Goal: Information Seeking & Learning: Learn about a topic

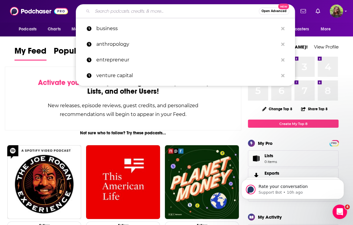
click at [153, 12] on input "Search podcasts, credits, & more..." at bounding box center [175, 11] width 166 height 10
paste input "The Business of Biotech Podcast:"
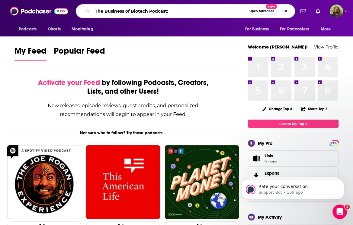
type input "The Business of Biotech Podcast:"
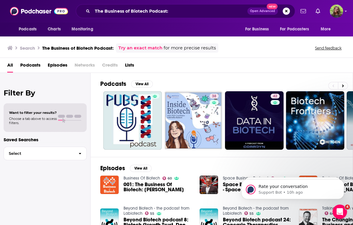
click at [141, 176] on link "Business Of Biotech" at bounding box center [141, 178] width 37 height 5
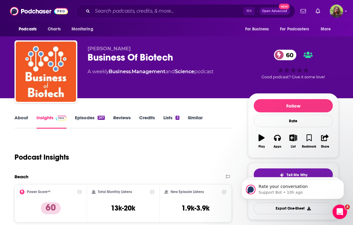
click at [24, 118] on link "About" at bounding box center [21, 122] width 14 height 14
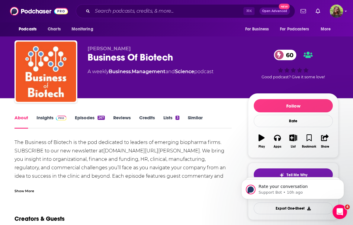
click at [43, 120] on link "Insights" at bounding box center [52, 122] width 30 height 14
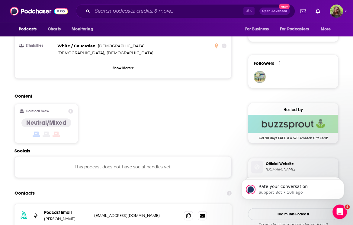
scroll to position [411, 0]
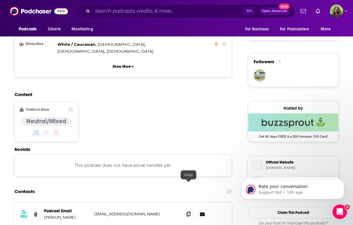
click at [186, 212] on icon at bounding box center [188, 214] width 4 height 5
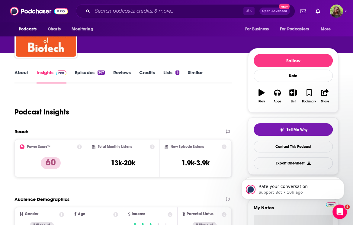
scroll to position [5, 0]
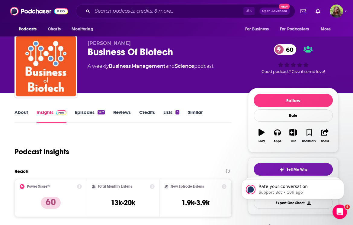
click at [80, 117] on link "Episodes 267" at bounding box center [90, 117] width 30 height 14
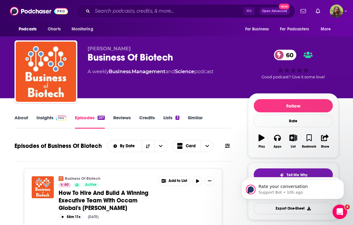
click at [48, 119] on link "Insights" at bounding box center [52, 122] width 30 height 14
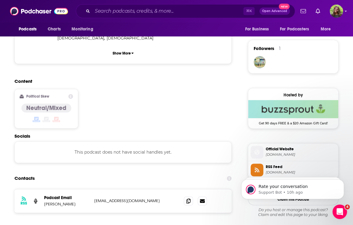
scroll to position [479, 0]
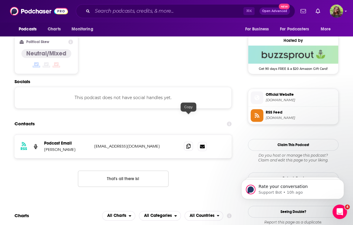
click at [187, 144] on icon at bounding box center [188, 146] width 4 height 5
click at [142, 14] on input "Search podcasts, credits, & more..." at bounding box center [167, 11] width 151 height 10
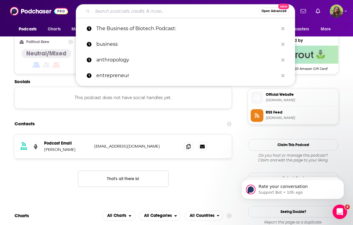
paste input "The Emerging Biotech Leader"
type input "The Emerging Biotech Leader"
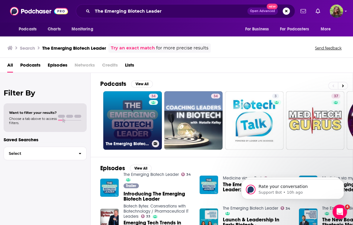
click at [138, 110] on link "34 The Emerging Biotech Leader" at bounding box center [132, 120] width 59 height 59
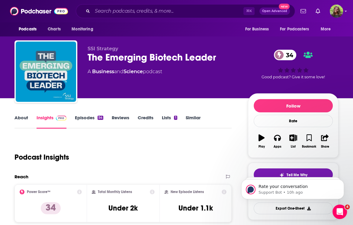
click at [27, 118] on link "About" at bounding box center [21, 122] width 14 height 14
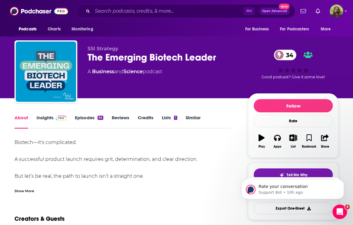
click at [27, 193] on div "Show More" at bounding box center [24, 191] width 20 height 6
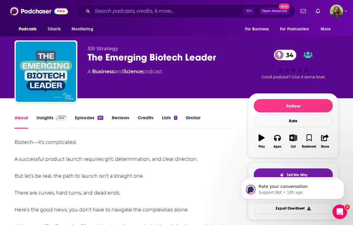
click at [47, 117] on link "Insights" at bounding box center [52, 122] width 30 height 14
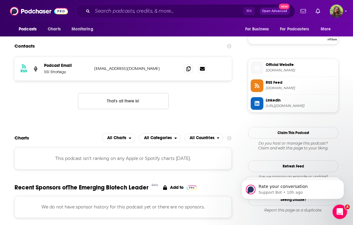
scroll to position [460, 0]
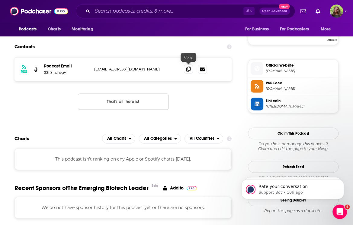
click at [186, 69] on span at bounding box center [188, 69] width 9 height 9
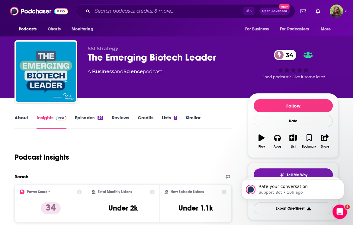
click at [83, 123] on link "Episodes 54" at bounding box center [89, 122] width 28 height 14
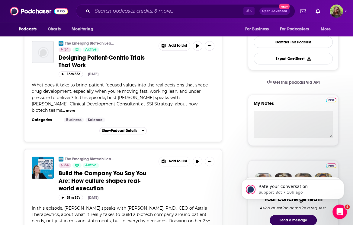
scroll to position [142, 0]
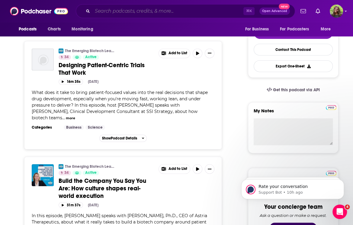
click at [156, 10] on input "Search podcasts, credits, & more..." at bounding box center [167, 11] width 151 height 10
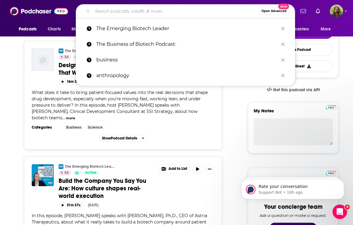
paste input "Being a Life Sciences Leader"
type input "Being a Life Sciences Leader"
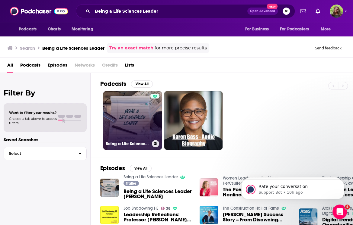
click at [132, 118] on link "Being a Life Sciences Leader" at bounding box center [132, 120] width 59 height 59
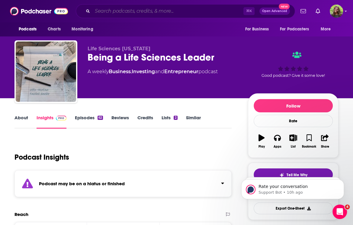
click at [159, 11] on input "Search podcasts, credits, & more..." at bounding box center [167, 11] width 151 height 10
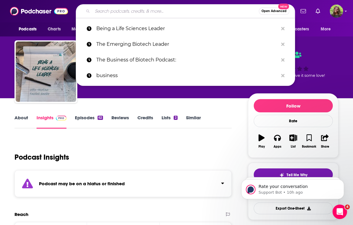
paste input "Conversations Life Science Leaders Aren't Having:"
type input "Conversations Life Science Leaders Aren't Having:"
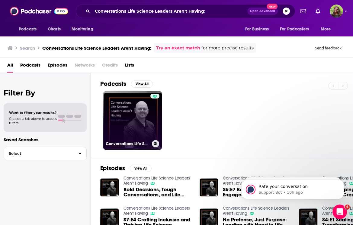
click at [138, 135] on link "Conversations Life Science Leaders Aren't Having" at bounding box center [132, 120] width 59 height 59
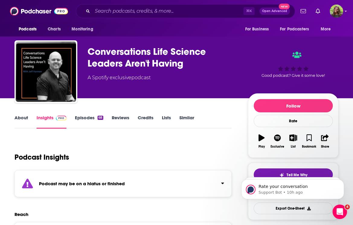
click at [88, 119] on link "Episodes 68" at bounding box center [89, 122] width 28 height 14
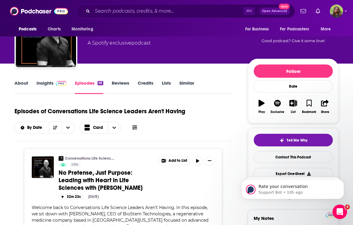
scroll to position [36, 0]
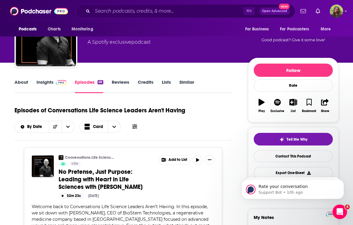
click at [47, 82] on link "Insights" at bounding box center [52, 86] width 30 height 14
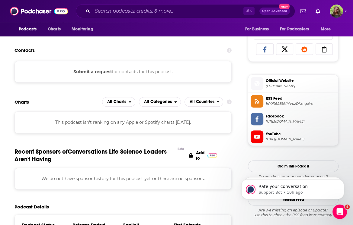
scroll to position [374, 0]
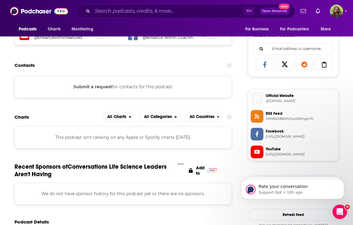
click at [97, 87] on button "Submit a request" at bounding box center [92, 87] width 39 height 7
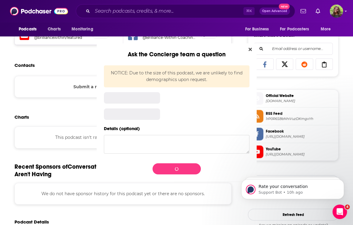
scroll to position [0, 0]
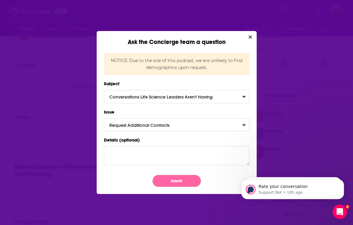
click at [166, 178] on button "Submit" at bounding box center [176, 181] width 48 height 12
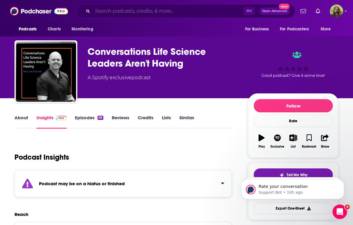
click at [141, 11] on input "Search podcasts, credits, & more..." at bounding box center [167, 11] width 151 height 10
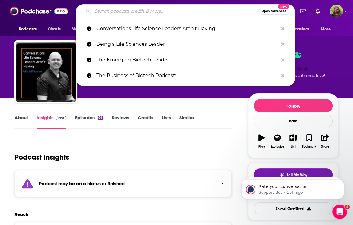
paste input "Biotech Leadership Podcast - Phase 3:"
type input "Biotech Leadership Podcast - Phase 3:"
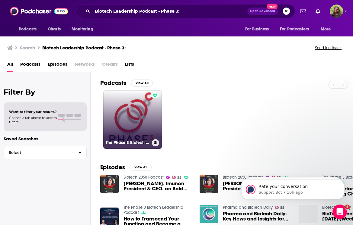
click at [130, 111] on link "The Phase 3 Biotech Leadership Podcast" at bounding box center [132, 120] width 59 height 59
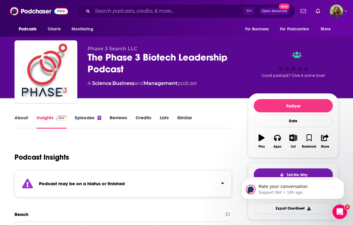
click at [88, 117] on link "Episodes 9" at bounding box center [88, 122] width 26 height 14
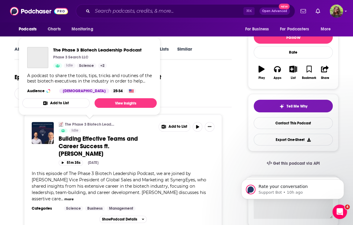
scroll to position [70, 0]
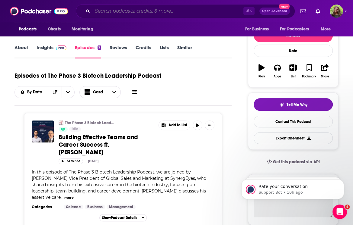
click at [155, 13] on input "Search podcasts, credits, & more..." at bounding box center [167, 11] width 151 height 10
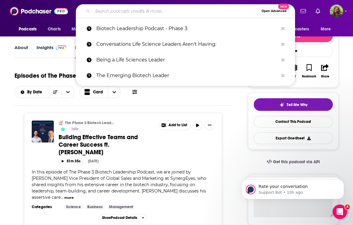
paste input "I AM BIO"
type input "I AM BIO"
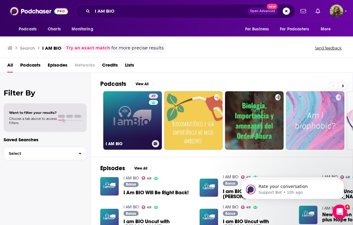
click at [124, 116] on link "49 I AM BIO" at bounding box center [132, 120] width 59 height 59
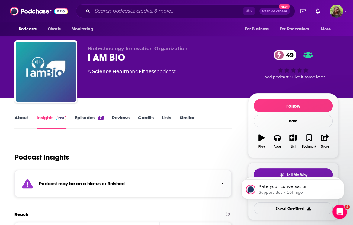
click at [87, 116] on link "Episodes 131" at bounding box center [89, 122] width 29 height 14
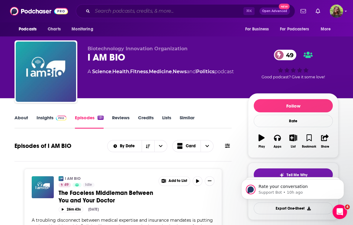
click at [139, 10] on input "Search podcasts, credits, & more..." at bounding box center [167, 11] width 151 height 10
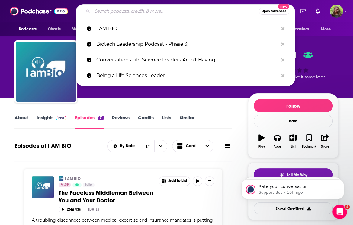
paste input "The Future of Pharma:"
type input "The Future of Pharma:"
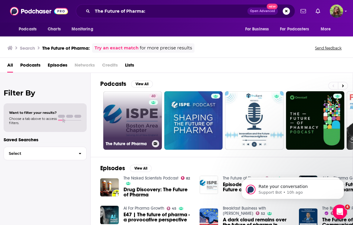
click at [128, 114] on link "40 The Future of Pharma" at bounding box center [132, 120] width 59 height 59
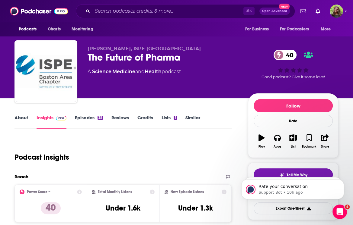
click at [89, 118] on link "Episodes 35" at bounding box center [89, 122] width 28 height 14
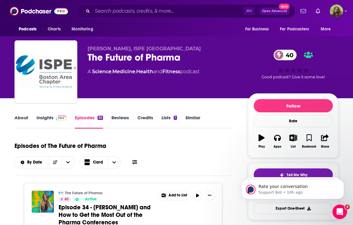
scroll to position [50, 0]
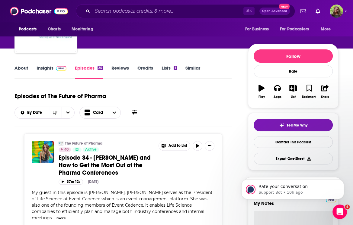
click at [42, 72] on link "Insights" at bounding box center [52, 72] width 30 height 14
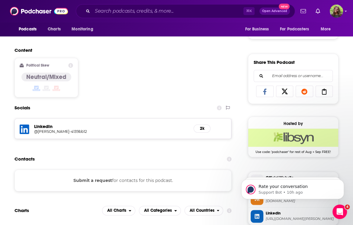
scroll to position [351, 0]
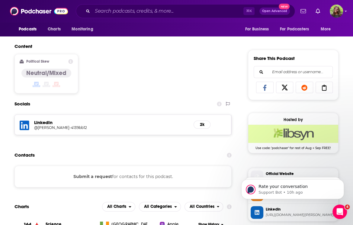
click at [102, 176] on button "Submit a request" at bounding box center [92, 177] width 39 height 7
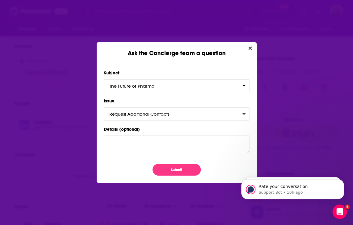
scroll to position [0, 0]
click at [179, 170] on button "Submit" at bounding box center [176, 170] width 48 height 12
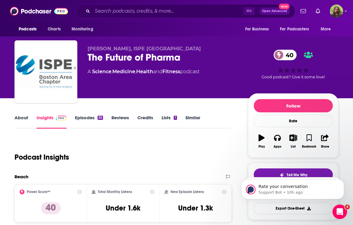
scroll to position [351, 0]
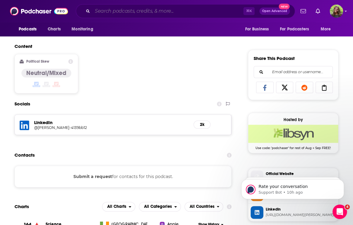
click at [155, 13] on input "Search podcasts, credits, & more..." at bounding box center [167, 11] width 151 height 10
paste input "PharmaSource Podcast:"
type input "PharmaSource Podcast:"
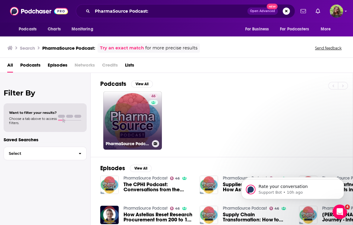
click at [133, 119] on link "46 PharmaSource Podcast" at bounding box center [132, 120] width 59 height 59
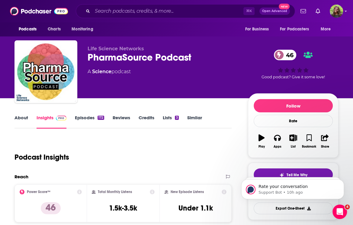
click at [92, 117] on link "Episodes 172" at bounding box center [89, 122] width 29 height 14
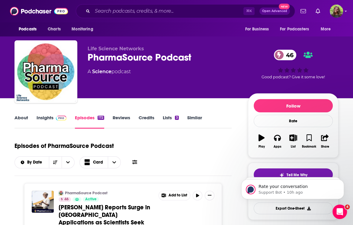
click at [47, 119] on link "Insights" at bounding box center [52, 122] width 30 height 14
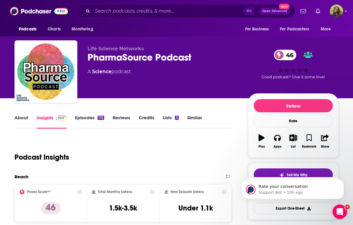
click at [17, 121] on link "About" at bounding box center [21, 122] width 14 height 14
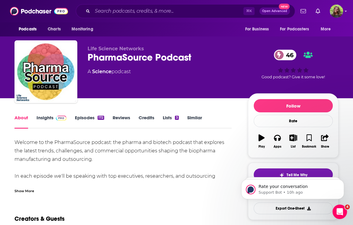
click at [43, 122] on link "Insights" at bounding box center [52, 122] width 30 height 14
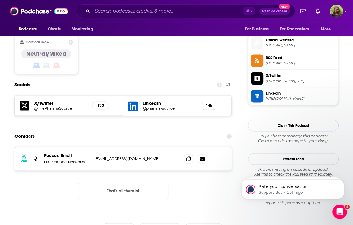
scroll to position [540, 0]
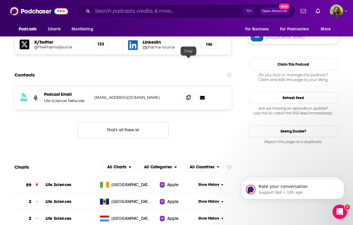
click at [189, 93] on span at bounding box center [188, 97] width 9 height 9
click at [124, 15] on input "Search podcasts, credits, & more..." at bounding box center [167, 11] width 151 height 10
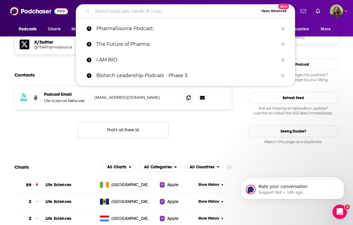
paste input "The GOLD podcast:"
type input "The GOLD podcast:"
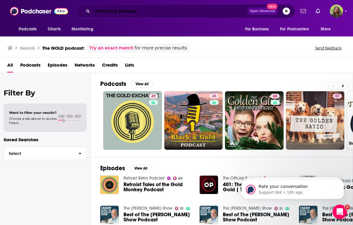
click at [172, 7] on input "The GOLD podcast:" at bounding box center [169, 11] width 155 height 10
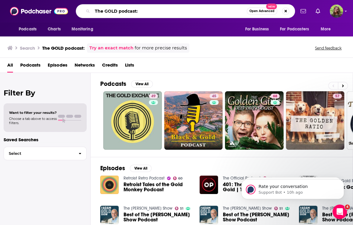
click at [172, 7] on input "The GOLD podcast:" at bounding box center [169, 11] width 154 height 10
paste input "Readout LOUD"
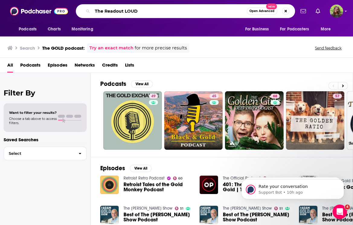
type input "The Readout LOUD"
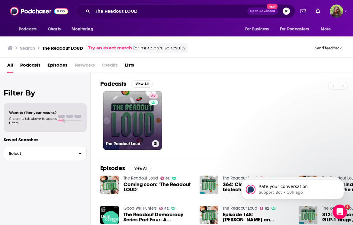
click at [136, 114] on link "62 The Readout Loud" at bounding box center [132, 120] width 59 height 59
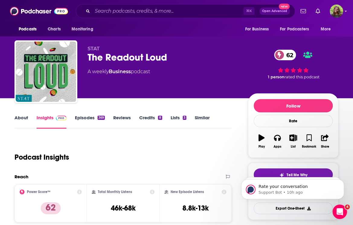
click at [26, 119] on link "About" at bounding box center [21, 122] width 14 height 14
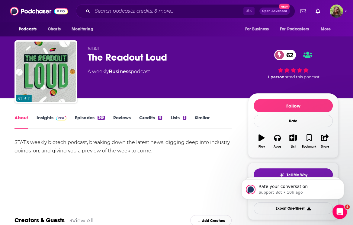
click at [88, 120] on link "Episodes 369" at bounding box center [90, 122] width 30 height 14
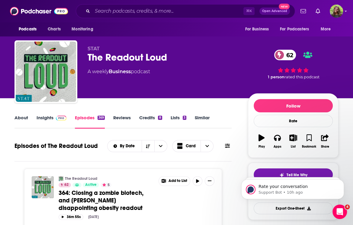
scroll to position [19, 0]
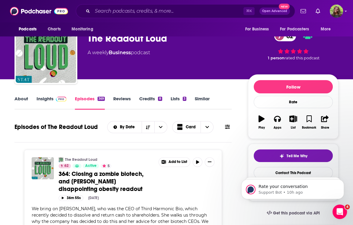
click at [48, 99] on link "Insights" at bounding box center [52, 103] width 30 height 14
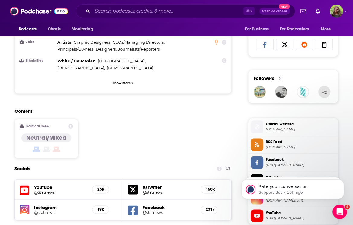
scroll to position [493, 0]
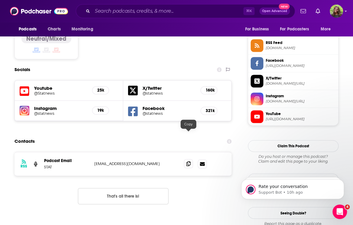
click at [186, 161] on icon at bounding box center [188, 163] width 4 height 5
click at [180, 8] on input "Search podcasts, credits, & more..." at bounding box center [167, 11] width 151 height 10
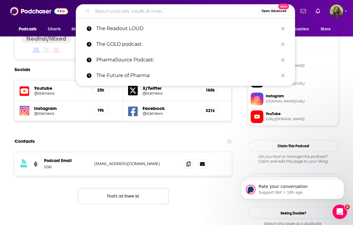
paste input "Beyond Biotech Podcast"
type input "Beyond Biotech Podcast"
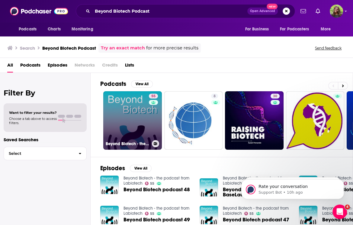
click at [144, 132] on link "55 Beyond Biotech - the podcast from Labiotech" at bounding box center [132, 120] width 59 height 59
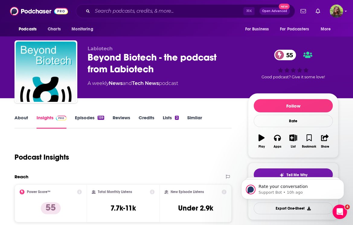
click at [82, 120] on link "Episodes 159" at bounding box center [89, 122] width 29 height 14
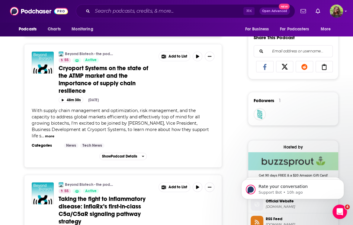
scroll to position [417, 0]
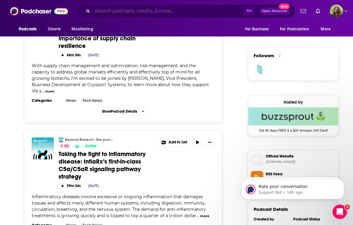
click at [176, 15] on input "Search podcasts, credits, & more..." at bounding box center [167, 11] width 151 height 10
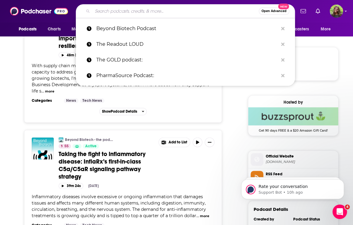
paste input "The Long Run:"
type input "The Long Run:"
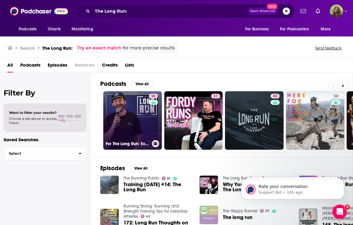
click at [135, 107] on link "58 For The Long Run: Exploring the Why Behind Running" at bounding box center [132, 120] width 59 height 59
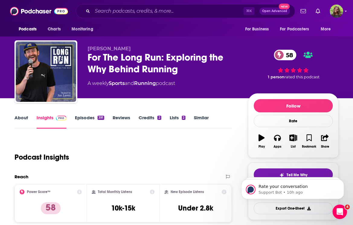
click at [22, 124] on link "About" at bounding box center [21, 122] width 14 height 14
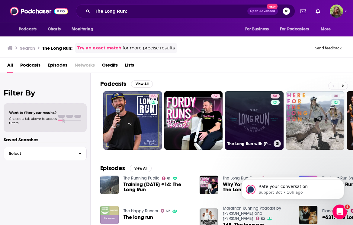
click at [272, 110] on div "58" at bounding box center [275, 117] width 11 height 46
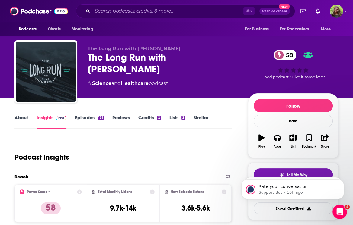
click at [22, 117] on link "About" at bounding box center [21, 122] width 14 height 14
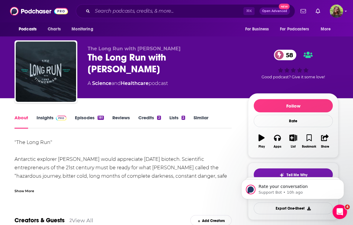
click at [90, 123] on link "Episodes 181" at bounding box center [89, 122] width 29 height 14
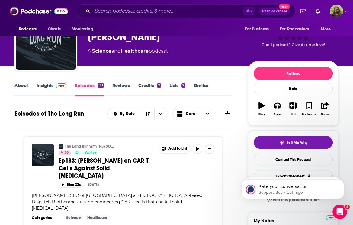
scroll to position [33, 0]
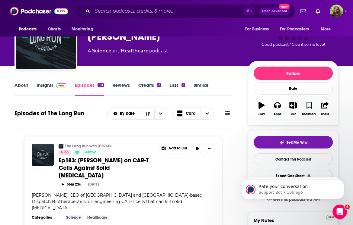
click at [53, 82] on link "Insights" at bounding box center [52, 89] width 30 height 14
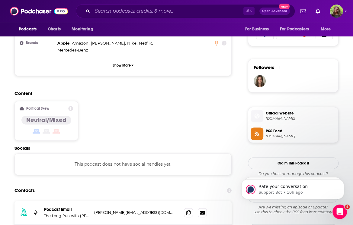
scroll to position [419, 0]
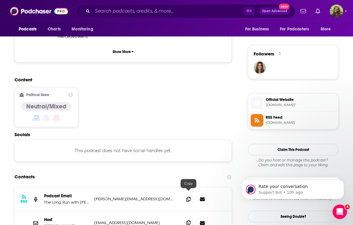
click at [190, 221] on icon at bounding box center [188, 223] width 4 height 5
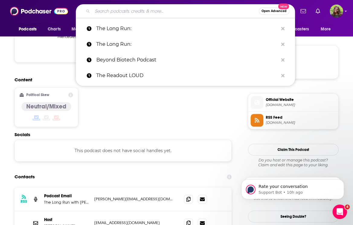
click at [173, 11] on input "Search podcasts, credits, & more..." at bounding box center [175, 11] width 166 height 10
paste input "The Bio Report"
type input "The Bio Report"
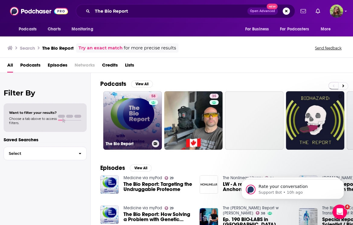
click at [128, 114] on link "58 The Bio Report" at bounding box center [132, 120] width 59 height 59
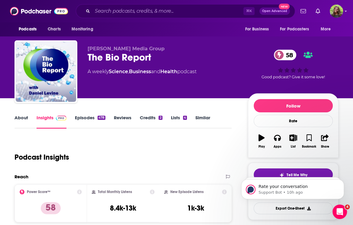
click at [78, 120] on link "Episodes 478" at bounding box center [90, 122] width 30 height 14
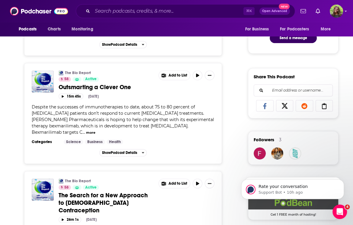
scroll to position [358, 0]
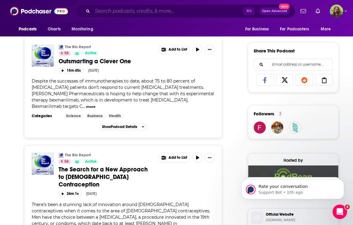
click at [196, 13] on input "Search podcasts, credits, & more..." at bounding box center [167, 11] width 151 height 10
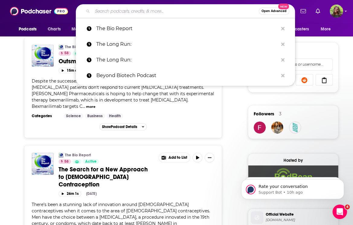
paste input "Biotech2050"
type input "Biotech2050"
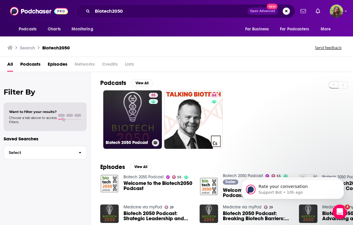
click at [133, 111] on link "55 Biotech 2050 Podcast" at bounding box center [132, 120] width 59 height 59
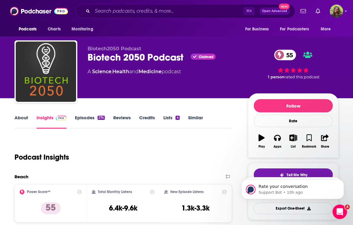
click at [77, 117] on link "Episodes 274" at bounding box center [90, 122] width 30 height 14
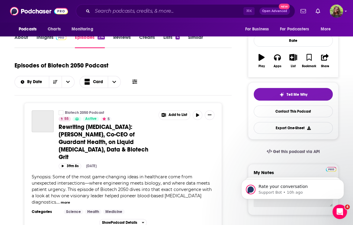
scroll to position [53, 0]
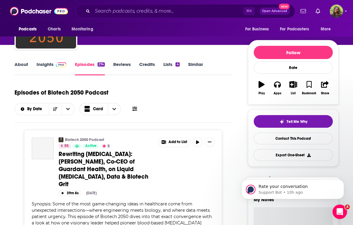
click at [47, 63] on link "Insights" at bounding box center [52, 69] width 30 height 14
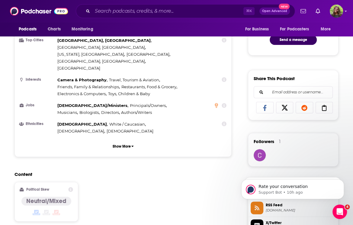
scroll to position [515, 0]
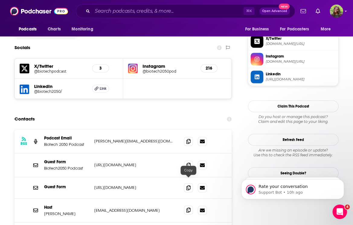
click at [189, 208] on icon at bounding box center [188, 210] width 4 height 5
click at [171, 13] on input "Search podcasts, credits, & more..." at bounding box center [167, 11] width 151 height 10
paste input "Pharm Exec Podcast"
type input "Pharm Exec Podcast"
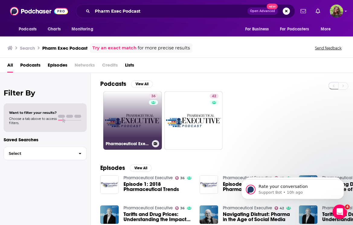
click at [134, 123] on link "36 Pharmaceutical Executive" at bounding box center [132, 120] width 59 height 59
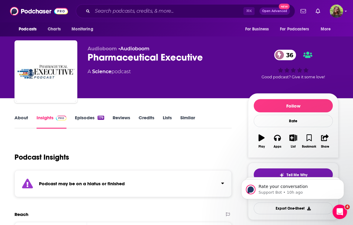
click at [76, 124] on link "Episodes 179" at bounding box center [89, 122] width 29 height 14
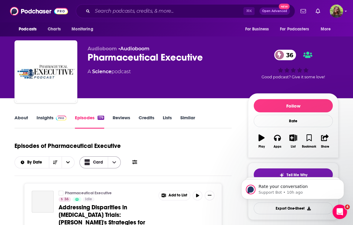
scroll to position [44, 0]
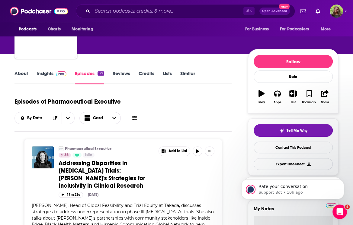
click at [47, 79] on link "Insights" at bounding box center [52, 78] width 30 height 14
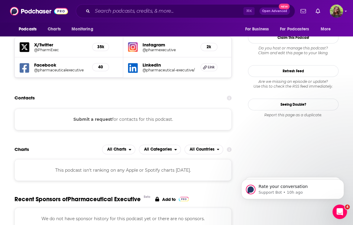
scroll to position [554, 0]
click at [101, 116] on button "Submit a request" at bounding box center [92, 119] width 39 height 7
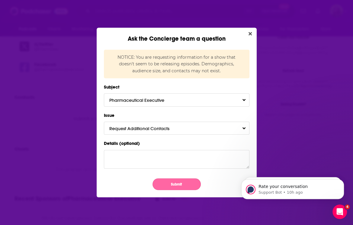
click at [168, 183] on button "Submit" at bounding box center [176, 185] width 48 height 12
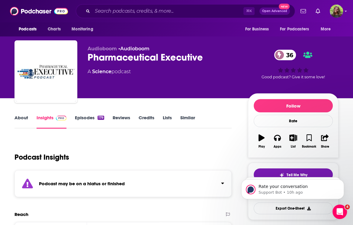
scroll to position [554, 0]
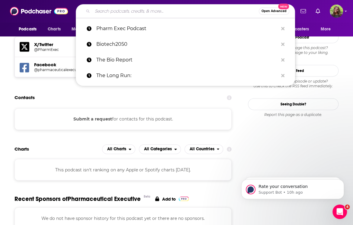
click at [160, 14] on input "Search podcasts, credits, & more..." at bounding box center [175, 11] width 166 height 10
paste input "Life Science Success:"
type input "Life Science Success:"
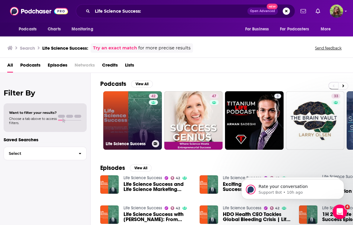
click at [133, 117] on link "42 Life Science Success" at bounding box center [132, 120] width 59 height 59
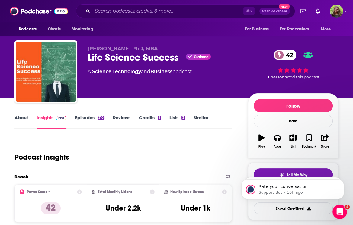
click at [20, 117] on link "About" at bounding box center [21, 122] width 14 height 14
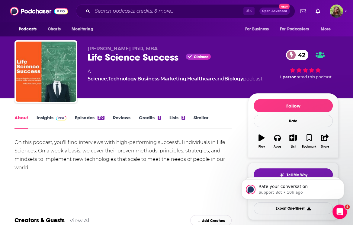
click at [48, 118] on link "Insights" at bounding box center [52, 122] width 30 height 14
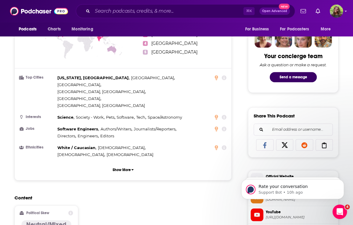
scroll to position [503, 0]
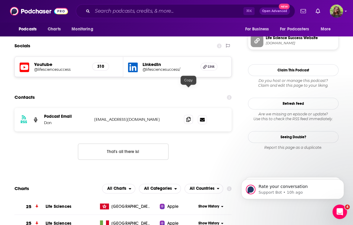
click at [191, 115] on span at bounding box center [188, 119] width 9 height 9
click at [155, 7] on input "Search podcasts, credits, & more..." at bounding box center [167, 11] width 151 height 10
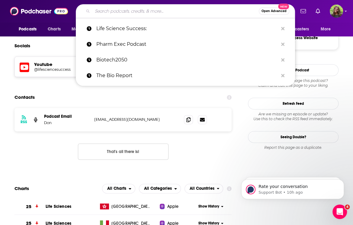
paste input "Biotech LifeStream: Flowing with the Innovators of [DATE]:"
type input "Biotech LifeStream: Flowing with the Innovators of [DATE]:"
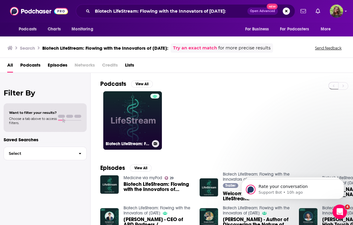
click at [132, 123] on link "Biotech LifeStream: Flowing with the Innovators of [DATE]" at bounding box center [132, 120] width 59 height 59
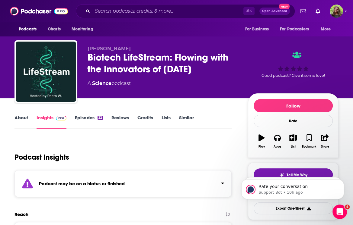
click at [83, 118] on link "Episodes 22" at bounding box center [89, 122] width 28 height 14
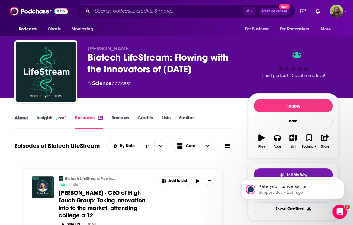
click at [34, 120] on div "About" at bounding box center [25, 122] width 22 height 14
click at [49, 120] on link "Insights" at bounding box center [52, 122] width 30 height 14
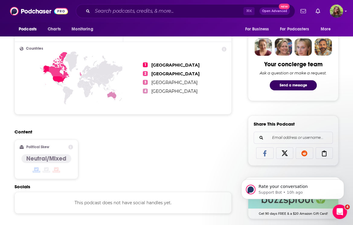
scroll to position [379, 0]
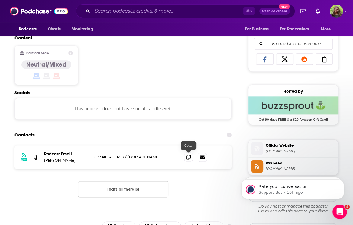
click at [192, 158] on span at bounding box center [188, 157] width 9 height 9
click at [188, 158] on icon at bounding box center [188, 157] width 4 height 5
click at [155, 13] on input "Search podcasts, credits, & more..." at bounding box center [167, 11] width 151 height 10
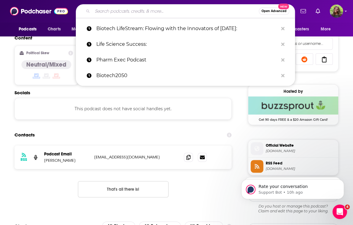
paste input "BioTalk with [PERSON_NAME]"
type input "BioTalk with [PERSON_NAME]"
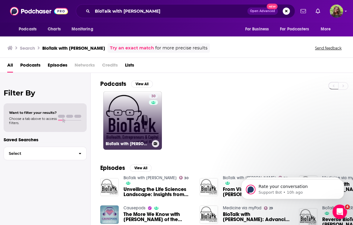
click at [134, 119] on link "30 BioTalk with [PERSON_NAME]" at bounding box center [132, 120] width 59 height 59
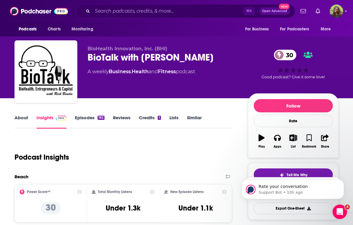
click at [83, 120] on link "Episodes 182" at bounding box center [90, 122] width 30 height 14
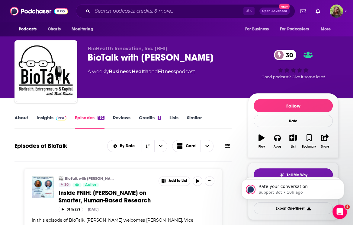
click at [43, 120] on link "Insights" at bounding box center [52, 122] width 30 height 14
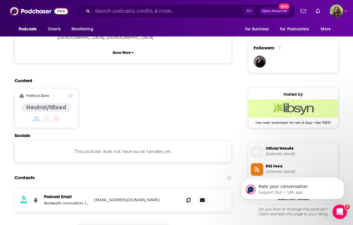
scroll to position [441, 0]
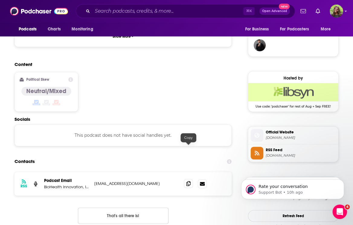
click at [188, 181] on icon at bounding box center [188, 183] width 4 height 5
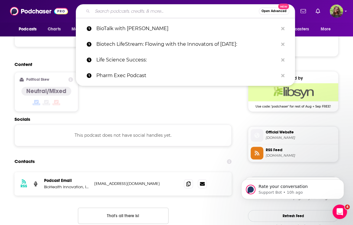
click at [153, 8] on input "Search podcasts, credits, & more..." at bounding box center [175, 11] width 166 height 10
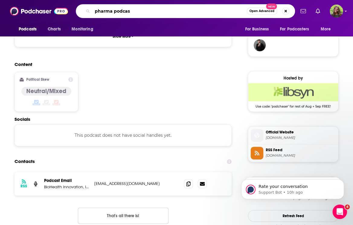
type input "pharma podcast"
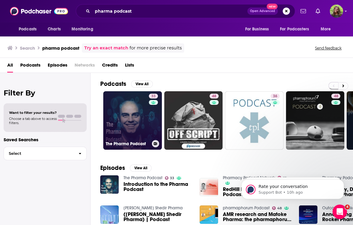
click at [140, 122] on link "33 The Pharma Podcast" at bounding box center [132, 120] width 59 height 59
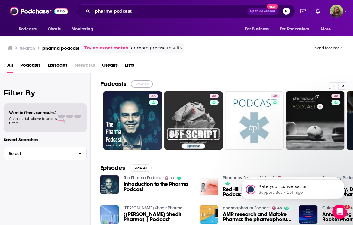
click at [142, 86] on button "View All" at bounding box center [142, 84] width 22 height 7
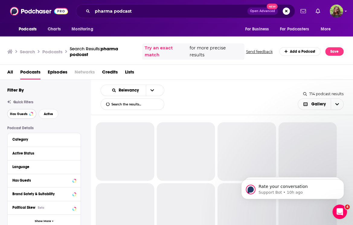
click at [24, 113] on span "Has Guests" at bounding box center [19, 114] width 18 height 3
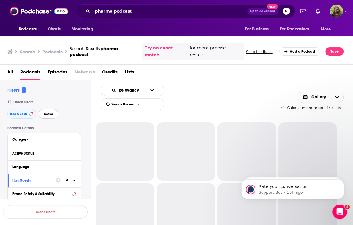
click at [46, 113] on span "Active" at bounding box center [48, 114] width 9 height 3
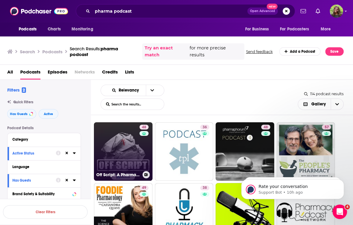
click at [118, 151] on link "48 Off Script: A Pharma Manufacturing Podcast" at bounding box center [123, 152] width 59 height 59
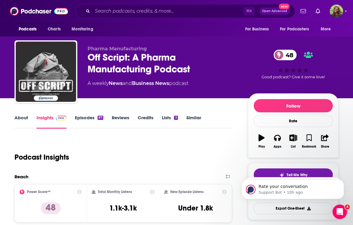
click at [22, 122] on link "About" at bounding box center [21, 122] width 14 height 14
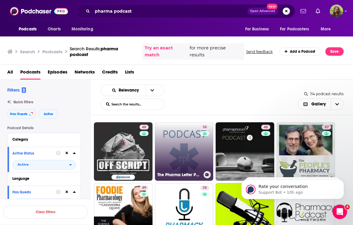
click at [180, 150] on link "36 The Pharma Letter Podcast" at bounding box center [184, 152] width 59 height 59
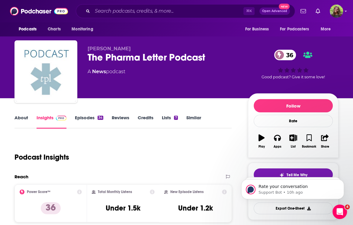
click at [18, 120] on link "About" at bounding box center [21, 122] width 14 height 14
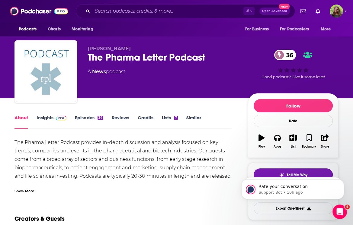
click at [41, 121] on link "Insights" at bounding box center [52, 122] width 30 height 14
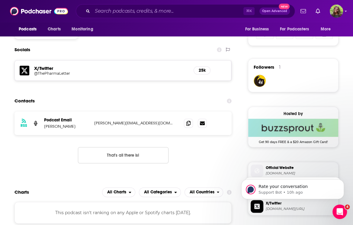
scroll to position [411, 0]
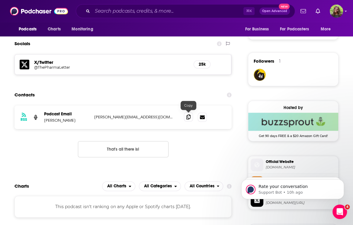
click at [189, 119] on span at bounding box center [188, 117] width 9 height 9
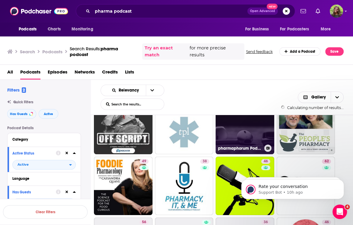
scroll to position [30, 0]
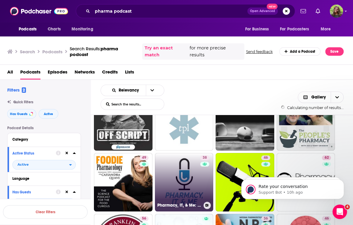
click at [177, 175] on link "38 Pharmacy, IT, & Me: Your Informatics Pharmacist Podcast" at bounding box center [184, 182] width 59 height 59
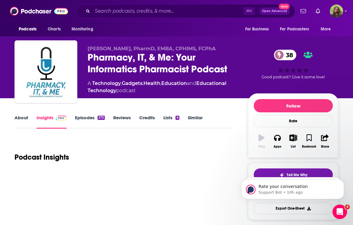
click at [20, 121] on link "About" at bounding box center [21, 122] width 14 height 14
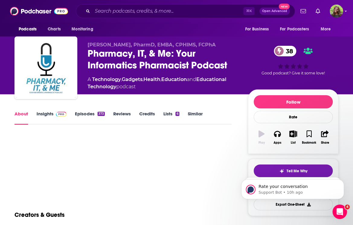
scroll to position [3, 0]
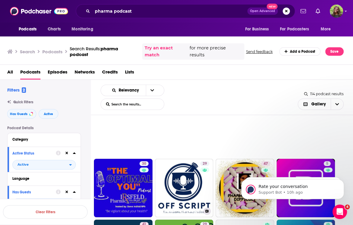
scroll to position [288, 0]
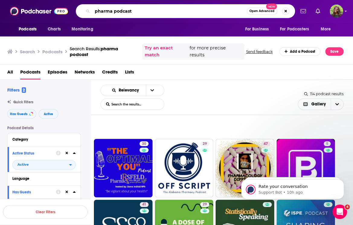
drag, startPoint x: 171, startPoint y: 13, endPoint x: 87, endPoint y: 8, distance: 84.3
click at [87, 8] on div "pharma podcast Open Advanced New" at bounding box center [185, 11] width 219 height 14
type input "life science"
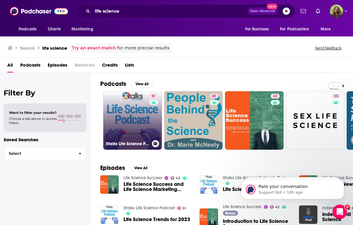
click at [140, 123] on link "51 Xtalks Life Science Podcast" at bounding box center [132, 120] width 59 height 59
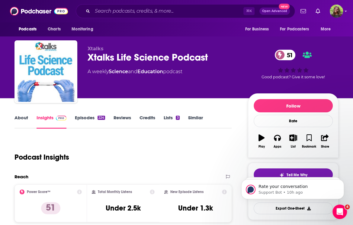
click at [21, 116] on link "About" at bounding box center [21, 122] width 14 height 14
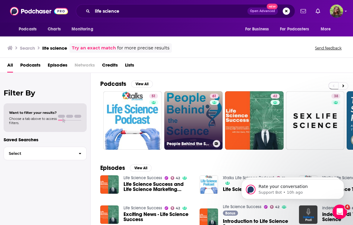
click at [193, 119] on link "61 People Behind the Science Podcast Stories from Scientists about Science, Lif…" at bounding box center [193, 120] width 59 height 59
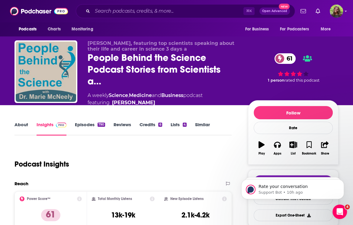
click at [23, 129] on link "About" at bounding box center [21, 129] width 14 height 14
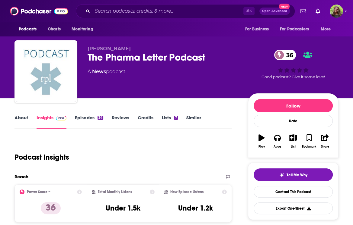
click at [196, 121] on link "Similar" at bounding box center [193, 122] width 15 height 14
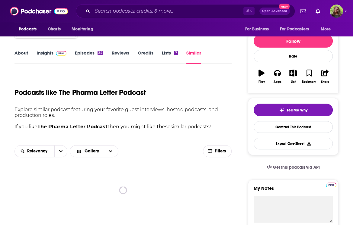
scroll to position [160, 0]
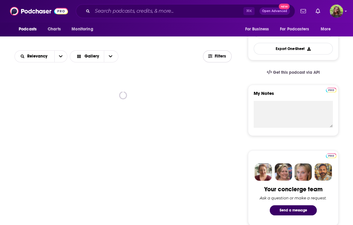
click at [214, 59] on button "Filters" at bounding box center [217, 56] width 29 height 12
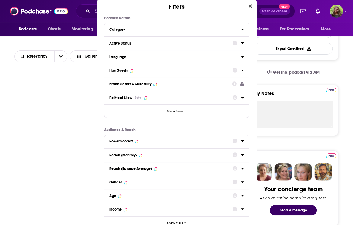
scroll to position [0, 0]
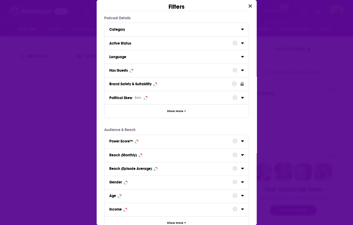
click at [145, 69] on div "Has Guests" at bounding box center [168, 70] width 119 height 4
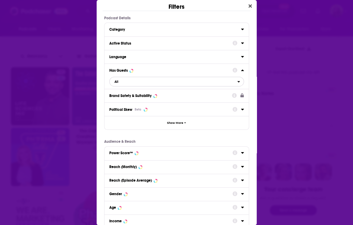
click at [132, 79] on span "All" at bounding box center [174, 82] width 128 height 8
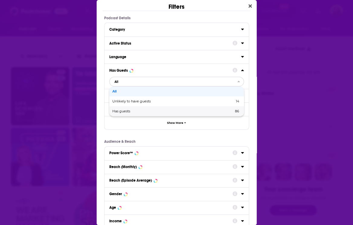
click at [132, 108] on div "Has guests 86" at bounding box center [176, 112] width 135 height 10
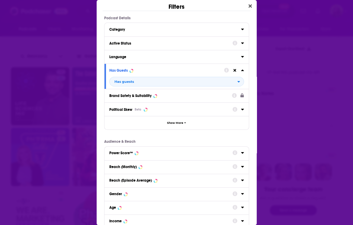
click at [128, 40] on button "Active Status" at bounding box center [170, 43] width 123 height 8
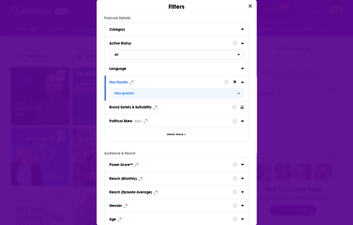
click at [136, 56] on span "All" at bounding box center [174, 55] width 128 height 8
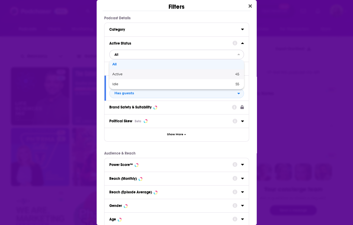
click at [135, 77] on div "Active 45" at bounding box center [176, 74] width 135 height 10
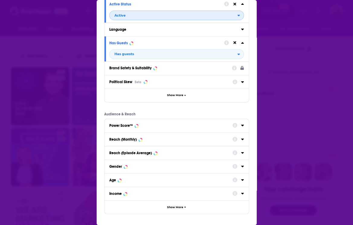
scroll to position [63, 0]
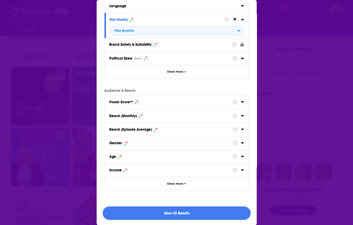
click at [167, 213] on button "View 43 Results" at bounding box center [177, 214] width 148 height 14
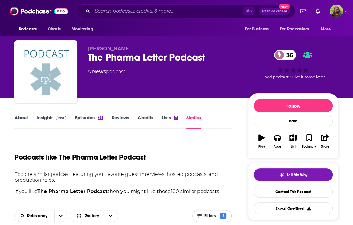
scroll to position [160, 0]
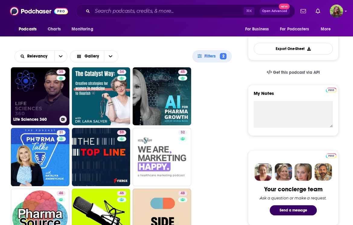
click at [41, 92] on link "35 Life Sciences 360" at bounding box center [40, 96] width 59 height 59
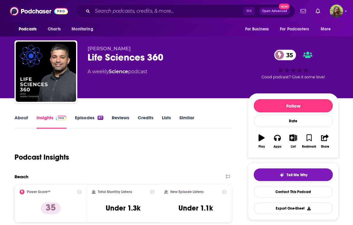
click at [22, 117] on link "About" at bounding box center [21, 122] width 14 height 14
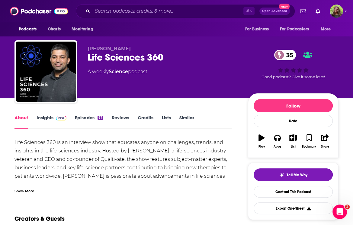
click at [49, 123] on link "Insights" at bounding box center [52, 122] width 30 height 14
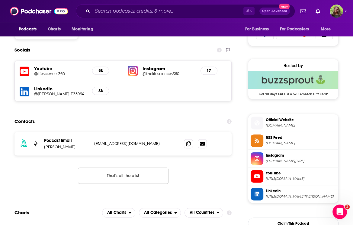
scroll to position [406, 0]
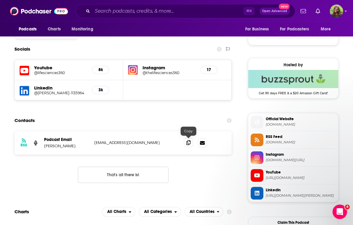
click at [191, 142] on span at bounding box center [188, 142] width 9 height 9
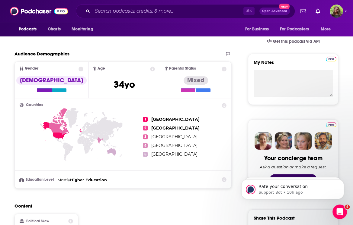
scroll to position [0, 0]
